Goal: Task Accomplishment & Management: Complete application form

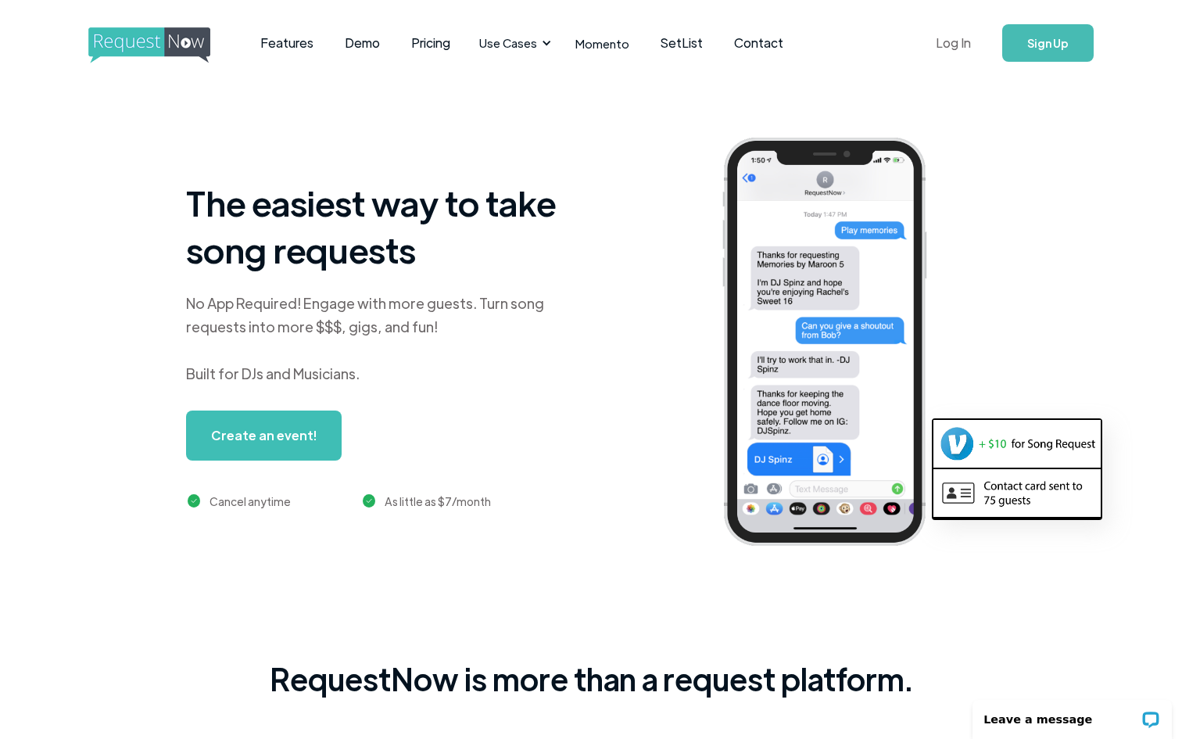
click at [473, 48] on link "Log In" at bounding box center [953, 43] width 66 height 55
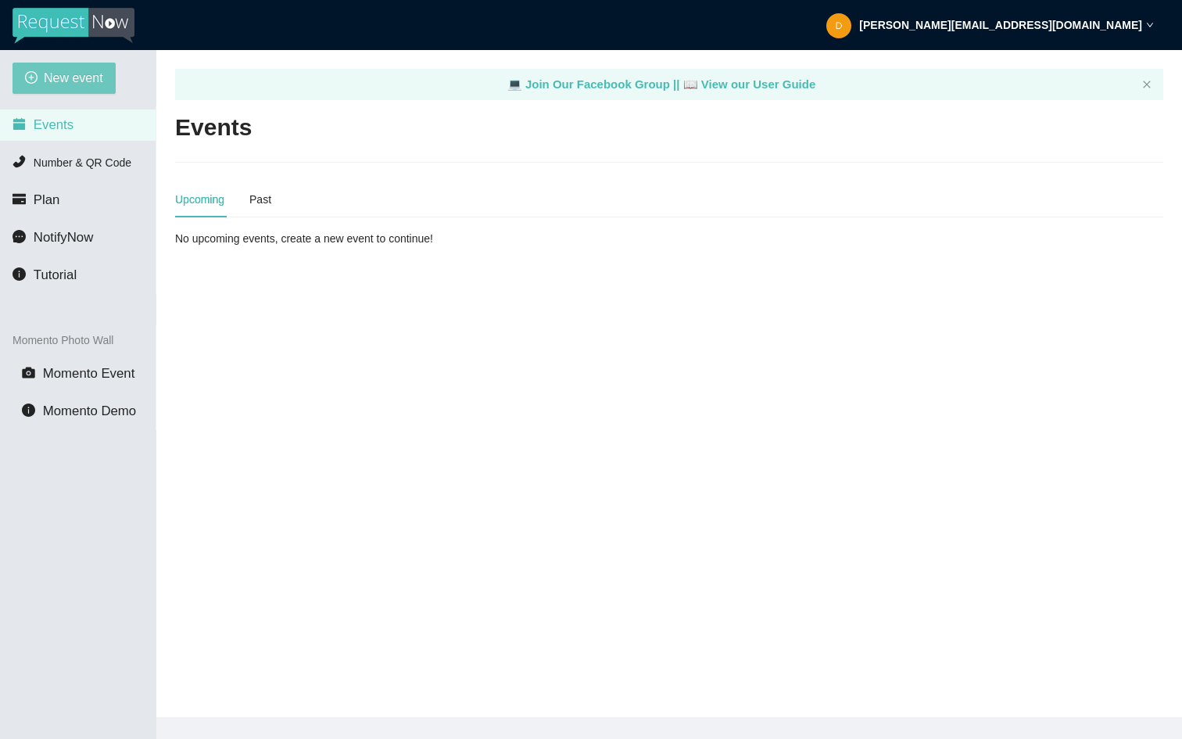
click at [84, 75] on span "New event" at bounding box center [73, 78] width 59 height 20
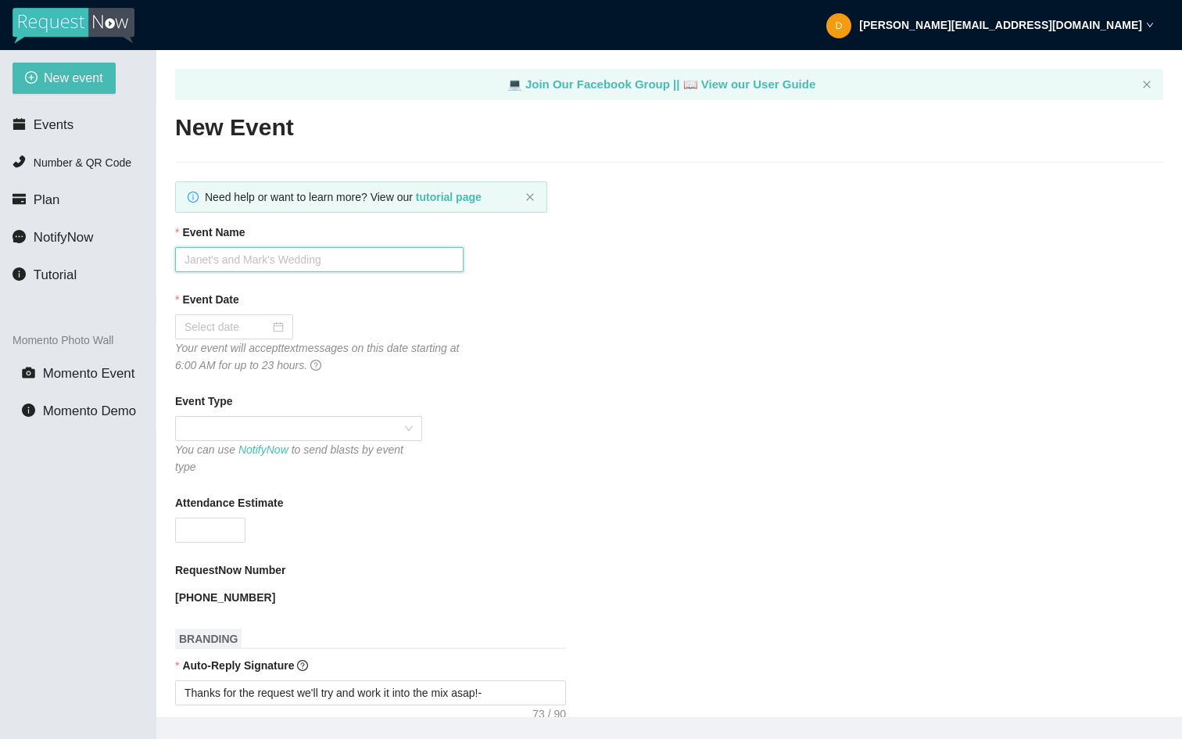
click at [341, 256] on input "Event Name" at bounding box center [319, 259] width 288 height 25
type input "Momentum shine"
click at [240, 338] on div at bounding box center [234, 326] width 118 height 25
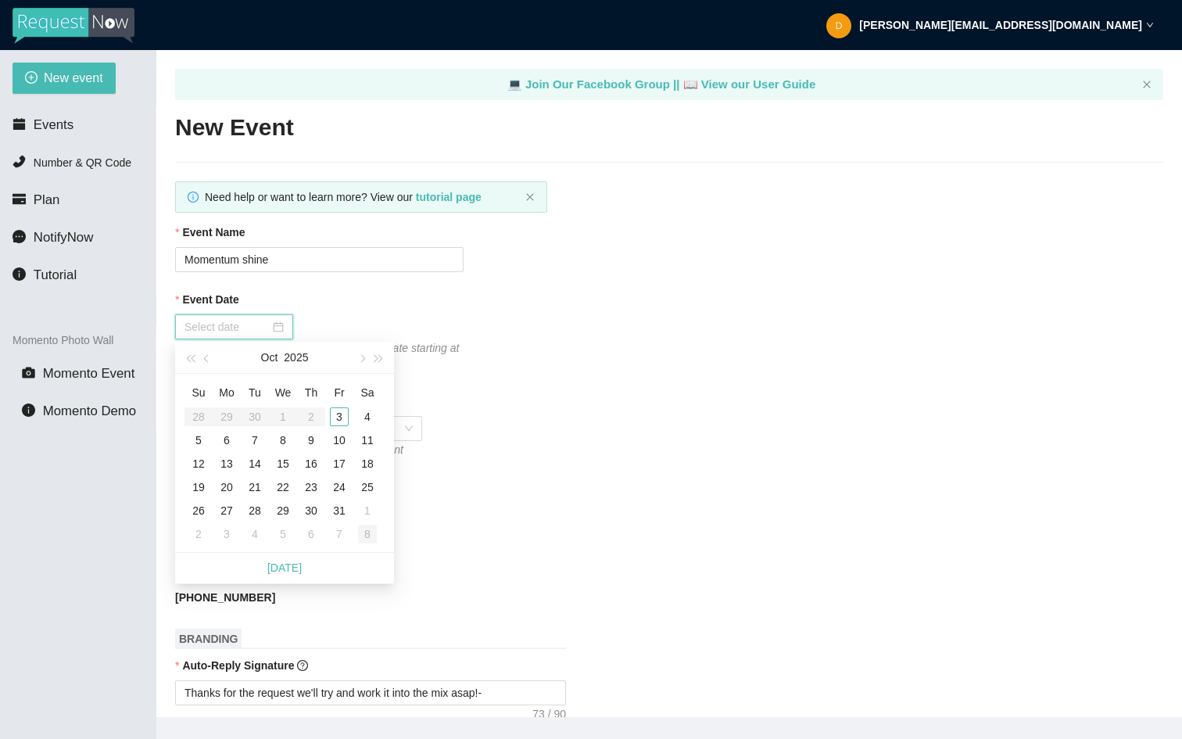
type input "[DATE]"
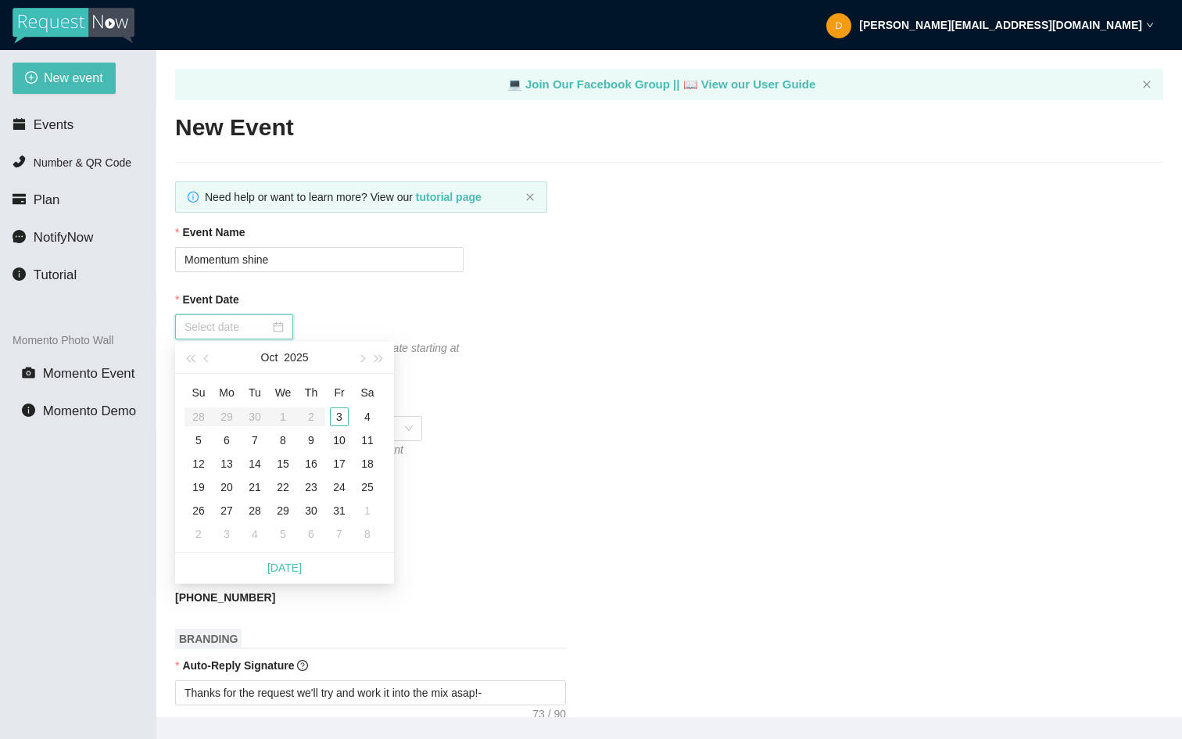
type input "[DATE]"
click at [342, 417] on div "3" at bounding box center [339, 416] width 19 height 19
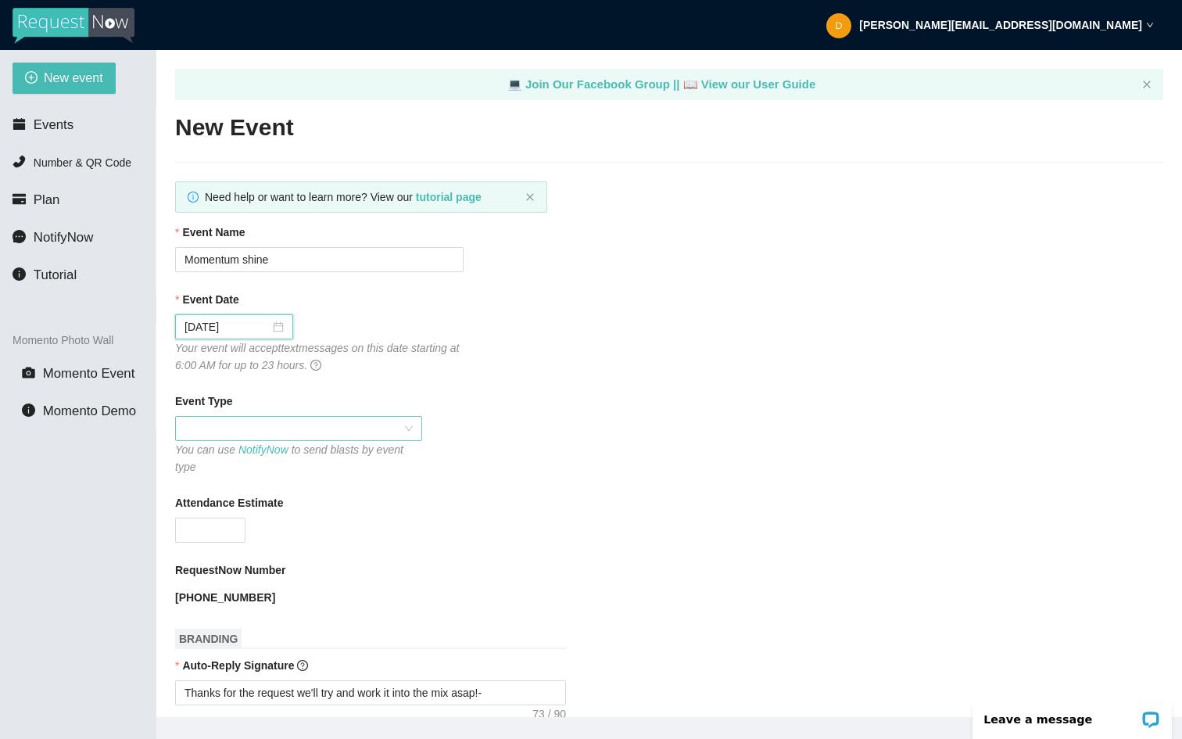
click at [220, 428] on span at bounding box center [298, 428] width 228 height 23
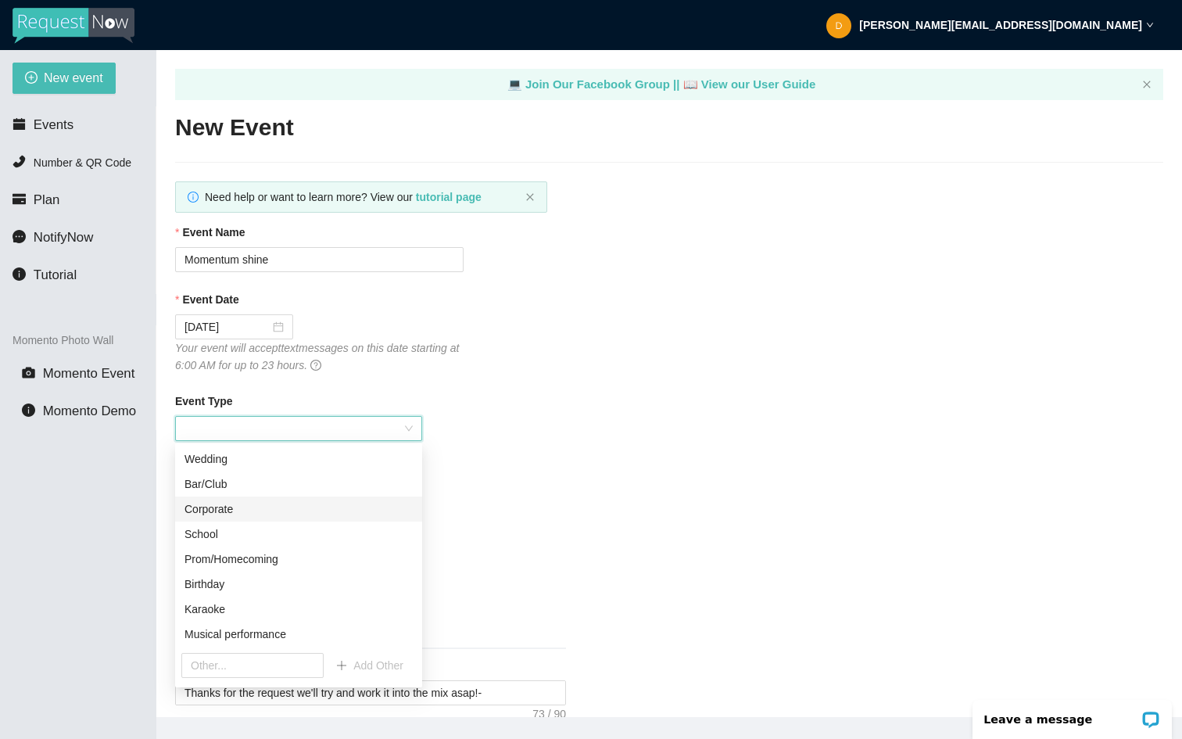
click at [220, 504] on div "Corporate" at bounding box center [298, 508] width 228 height 17
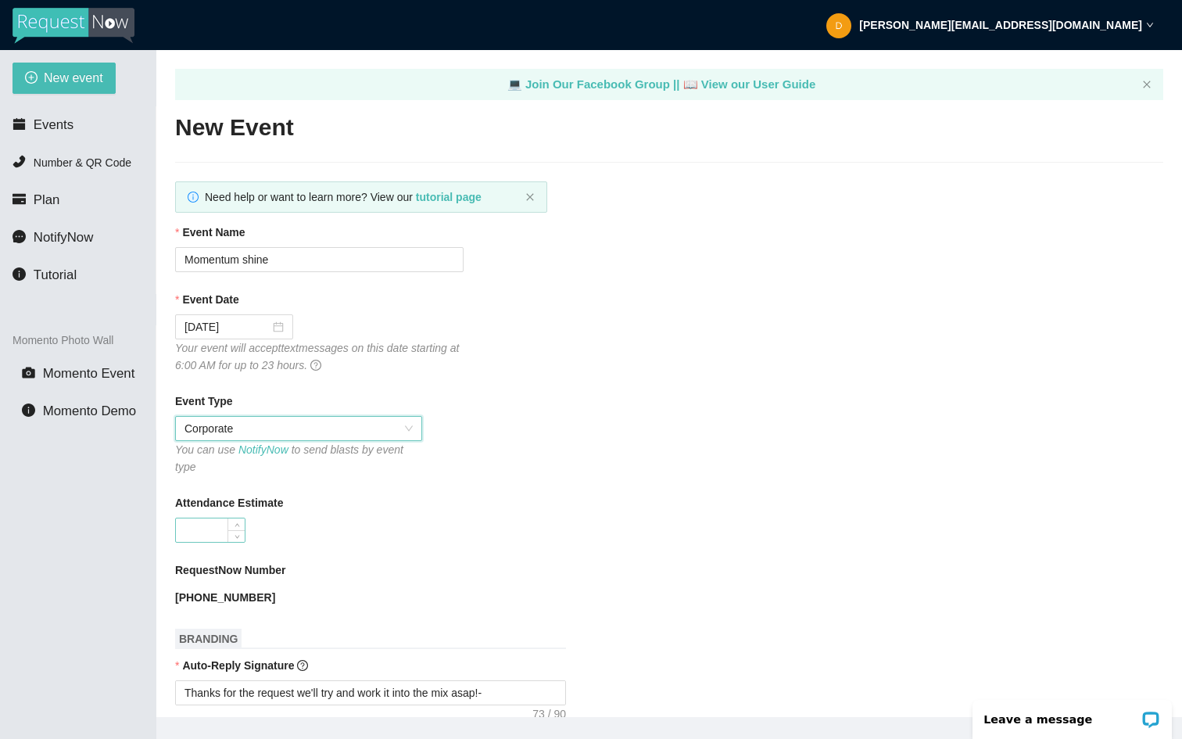
click at [199, 524] on input "Attendance Estimate" at bounding box center [210, 529] width 69 height 23
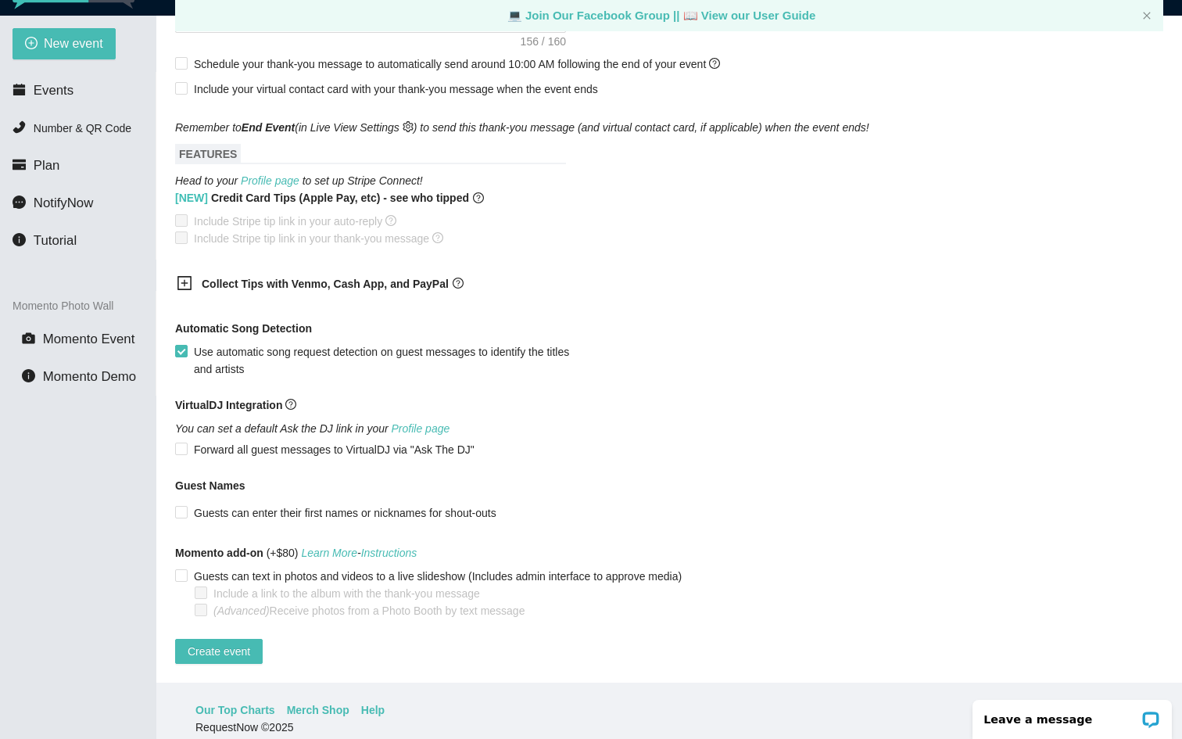
scroll to position [38, 0]
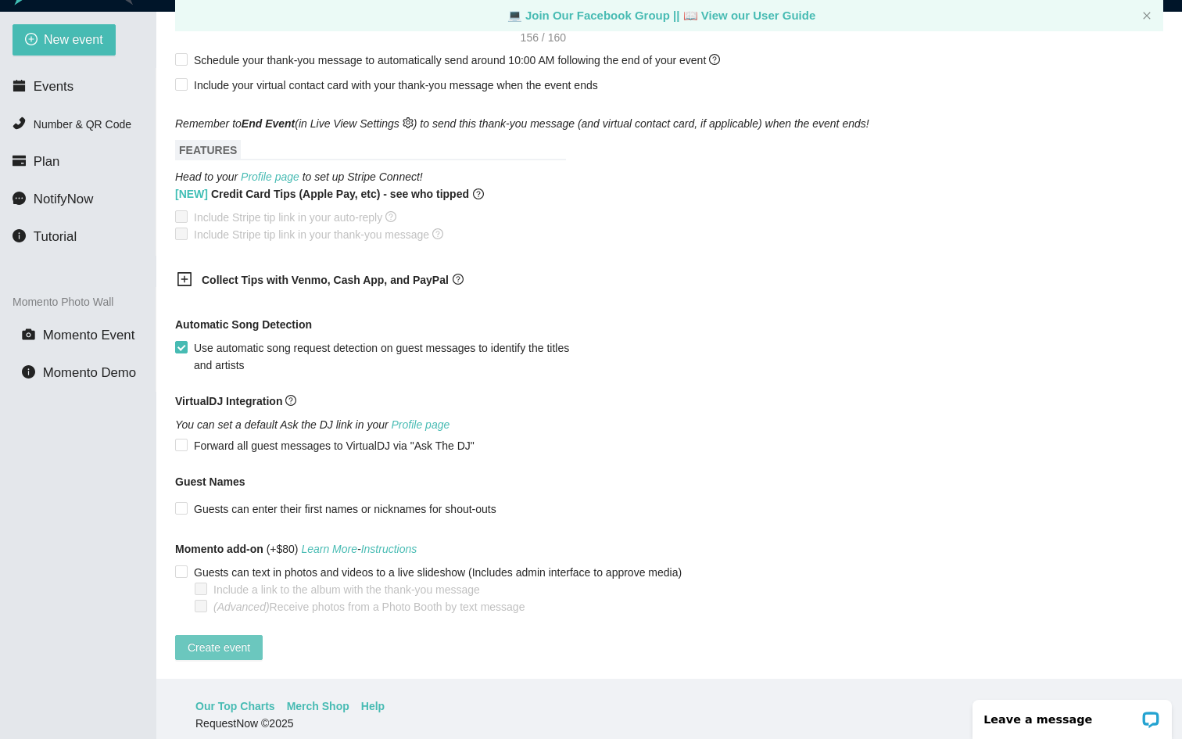
type input "75"
click at [236, 639] on span "Create event" at bounding box center [219, 647] width 63 height 17
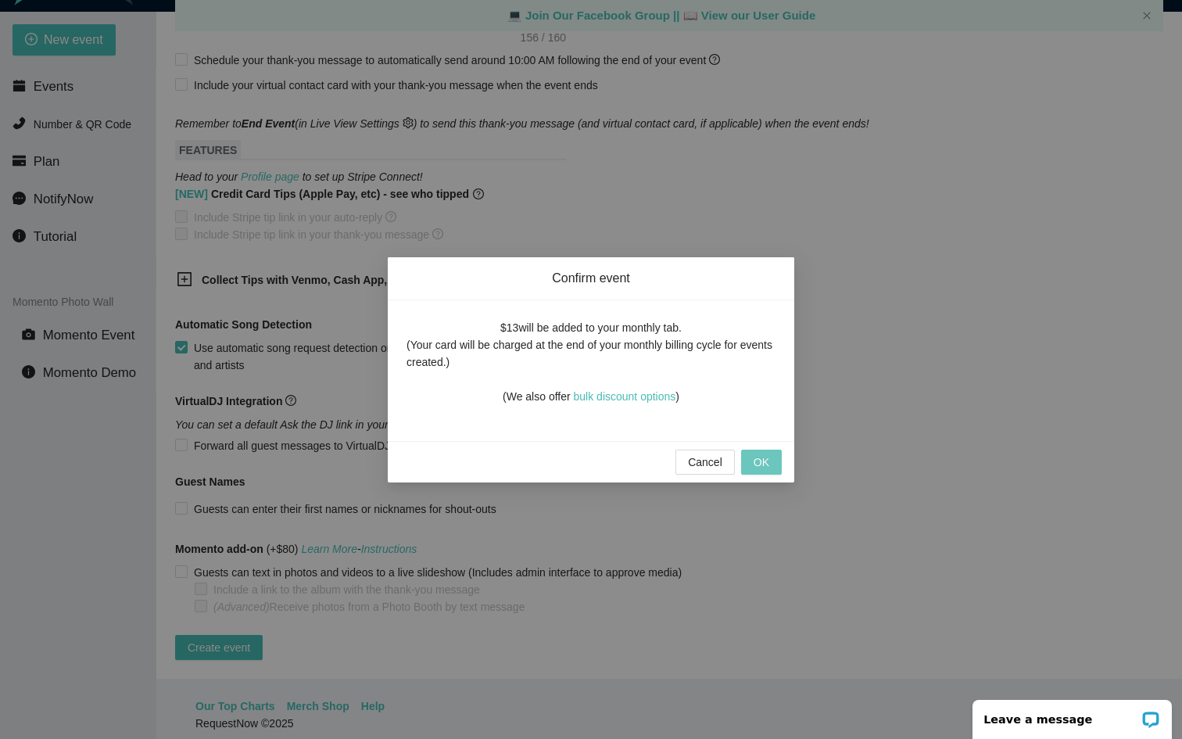
click at [749, 452] on button "OK" at bounding box center [761, 462] width 41 height 25
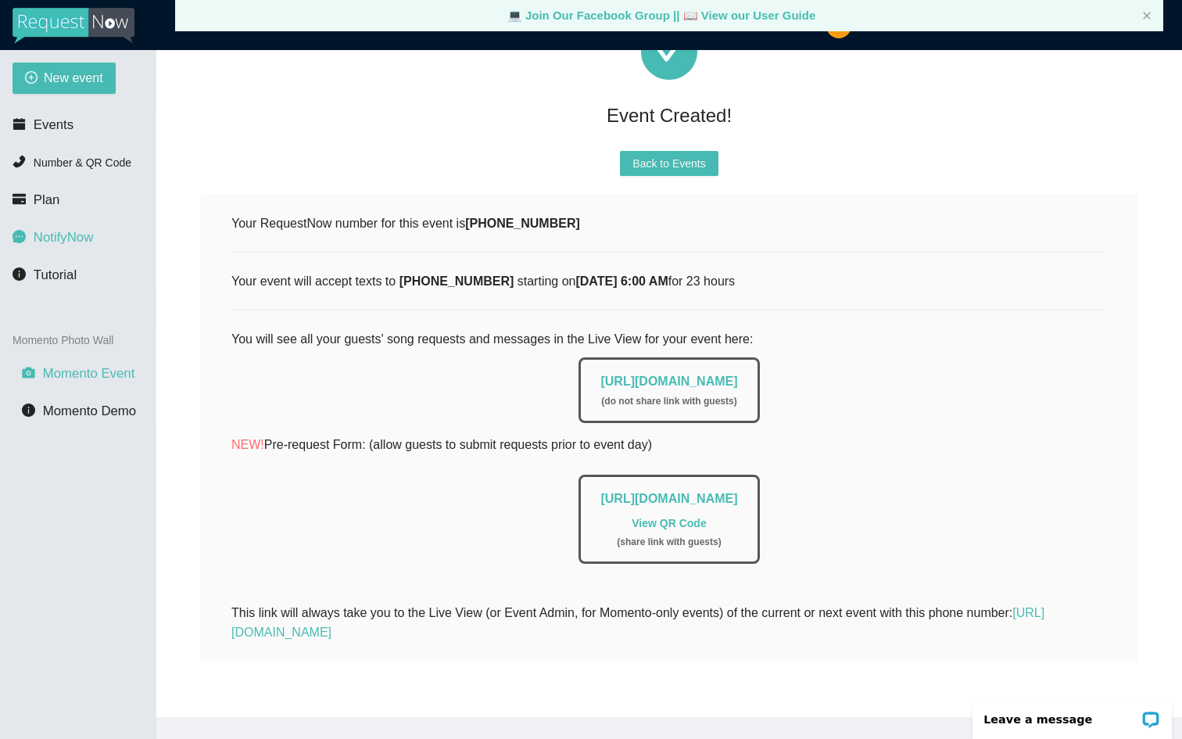
scroll to position [0, 0]
click at [44, 124] on span "Events" at bounding box center [54, 124] width 40 height 15
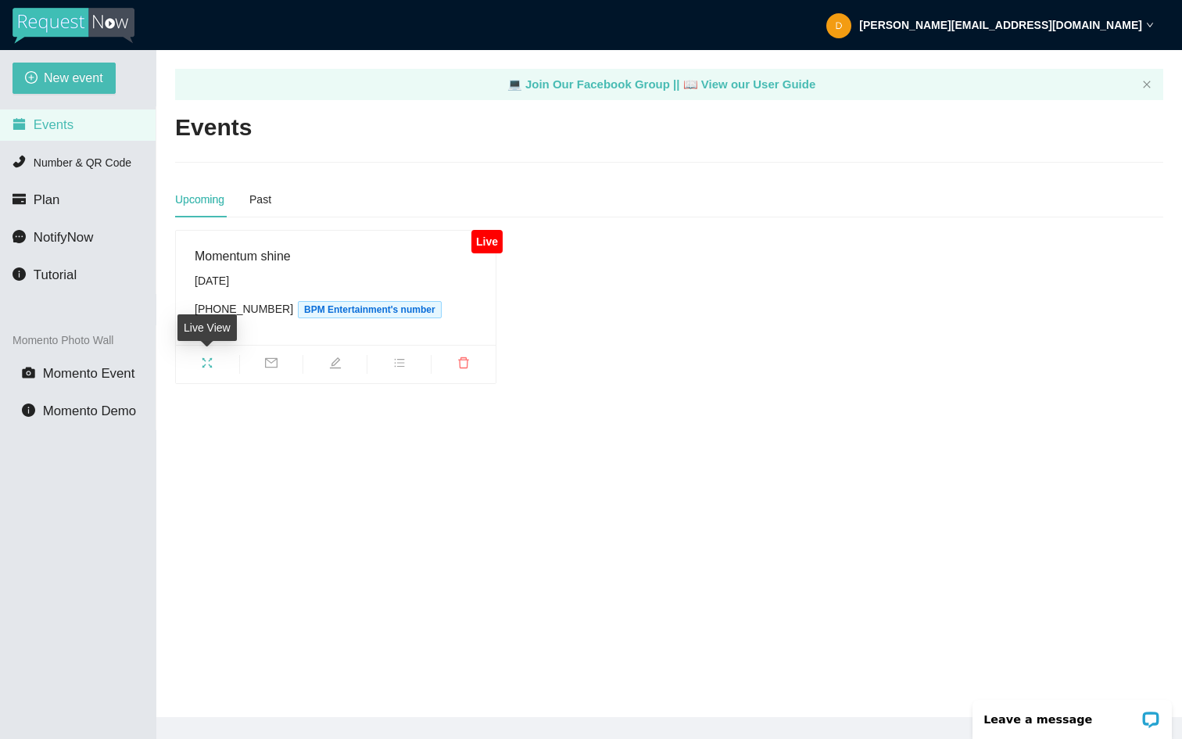
click at [214, 364] on span "fullscreen" at bounding box center [207, 364] width 63 height 17
